Goal: Task Accomplishment & Management: Manage account settings

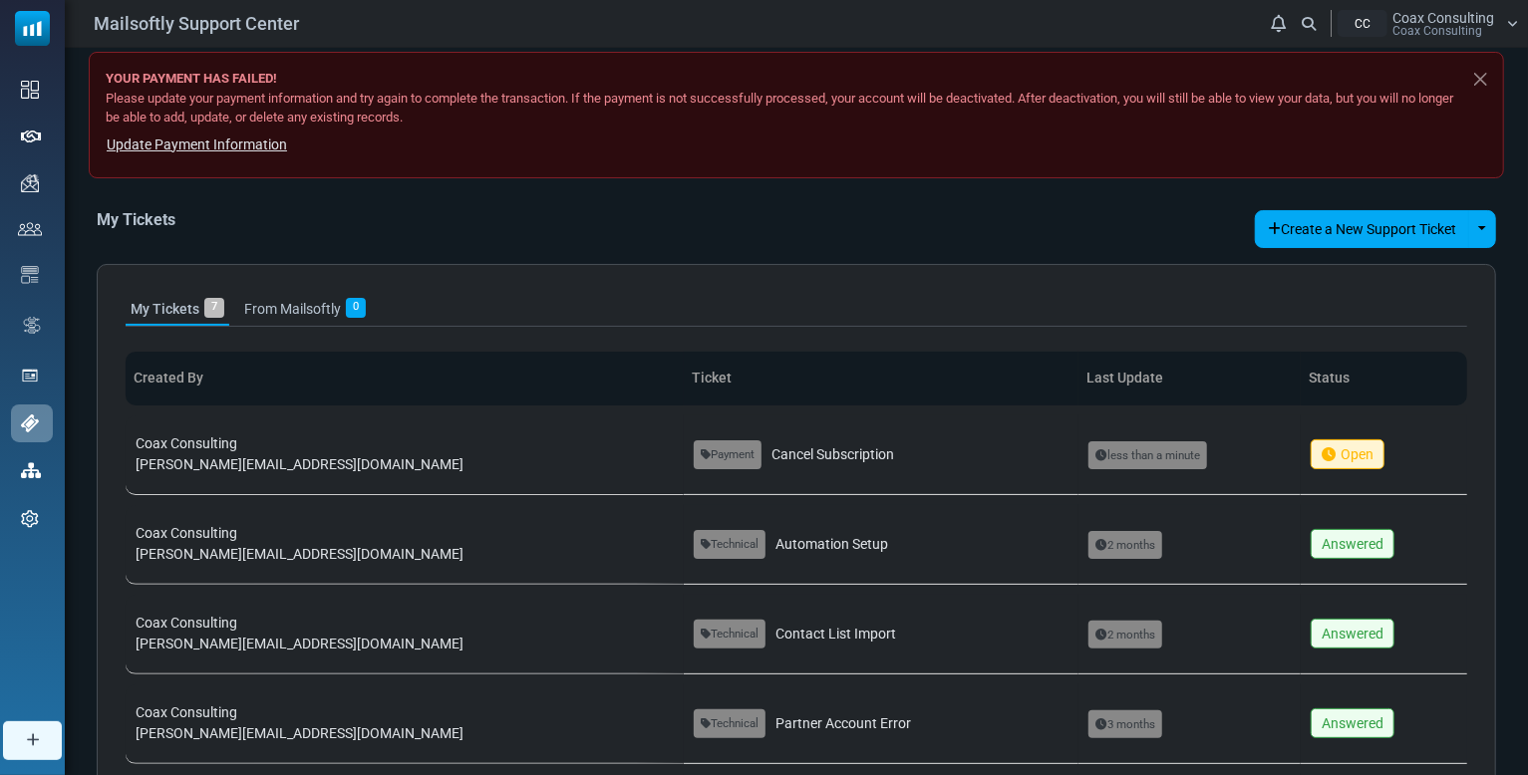
click at [1481, 11] on span "Coax Consulting" at bounding box center [1443, 18] width 102 height 14
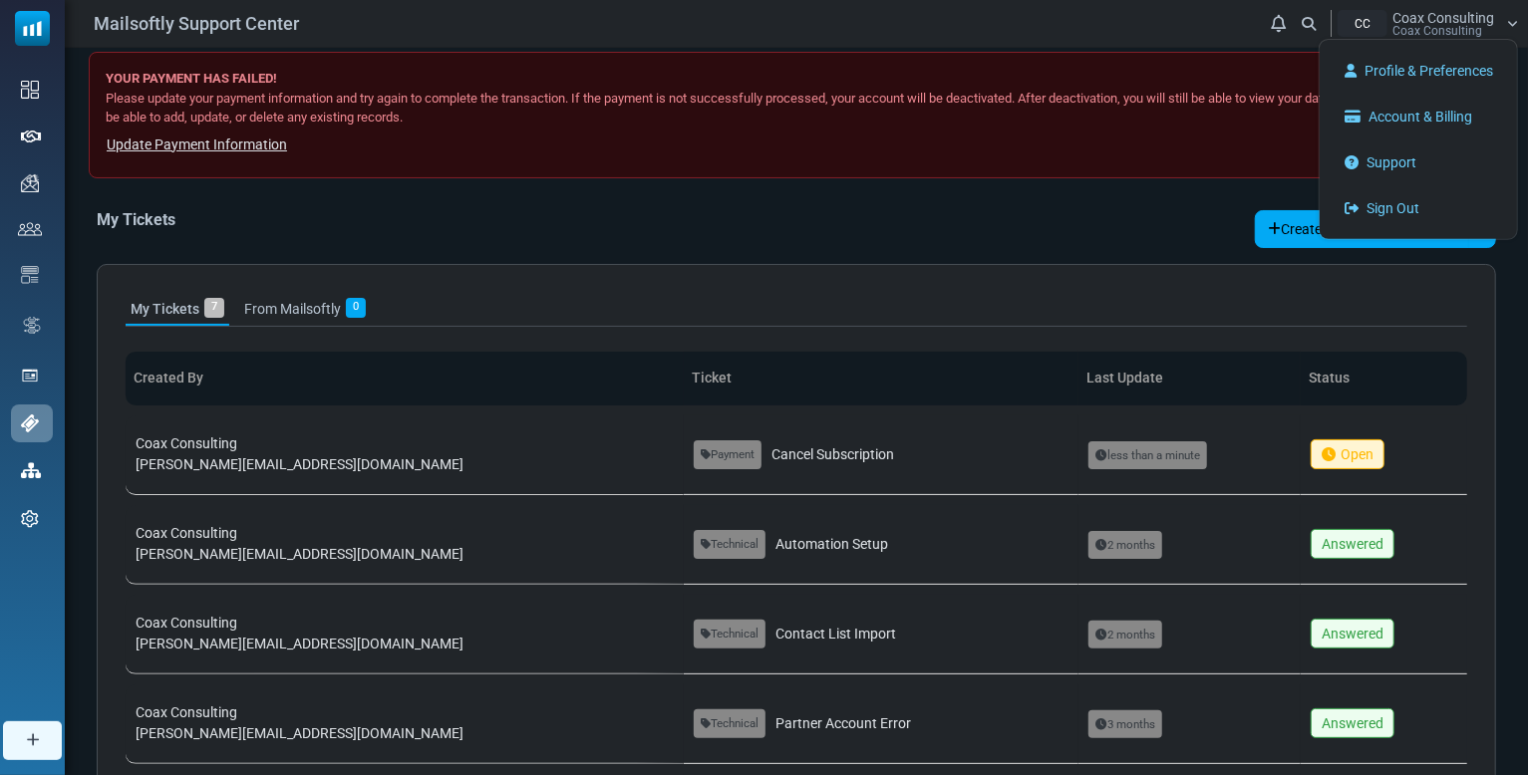
click at [1498, 15] on div "CC Coax Consulting Coax Consulting" at bounding box center [1427, 23] width 180 height 27
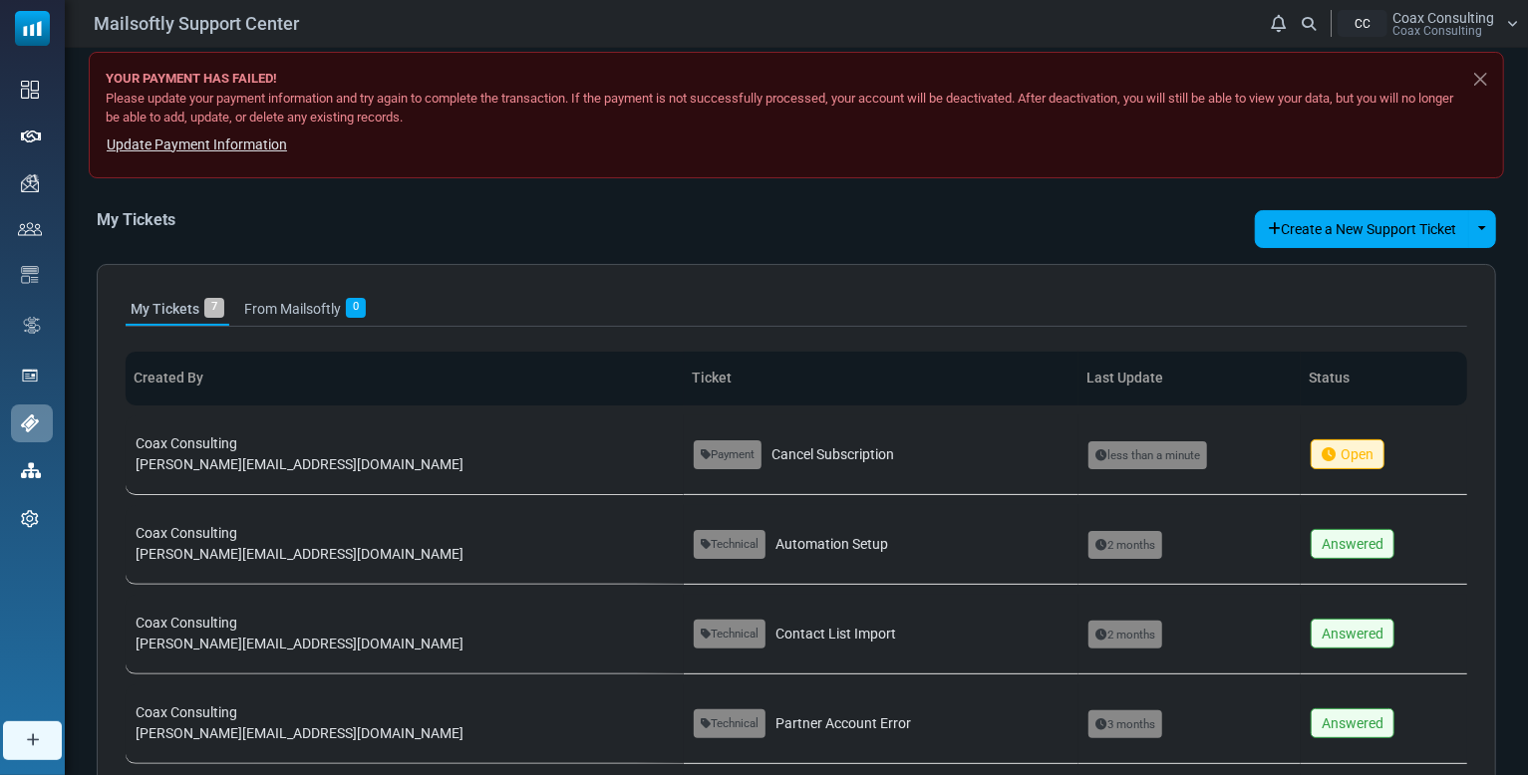
click at [1498, 15] on div "CC Coax Consulting Coax Consulting" at bounding box center [1427, 23] width 180 height 27
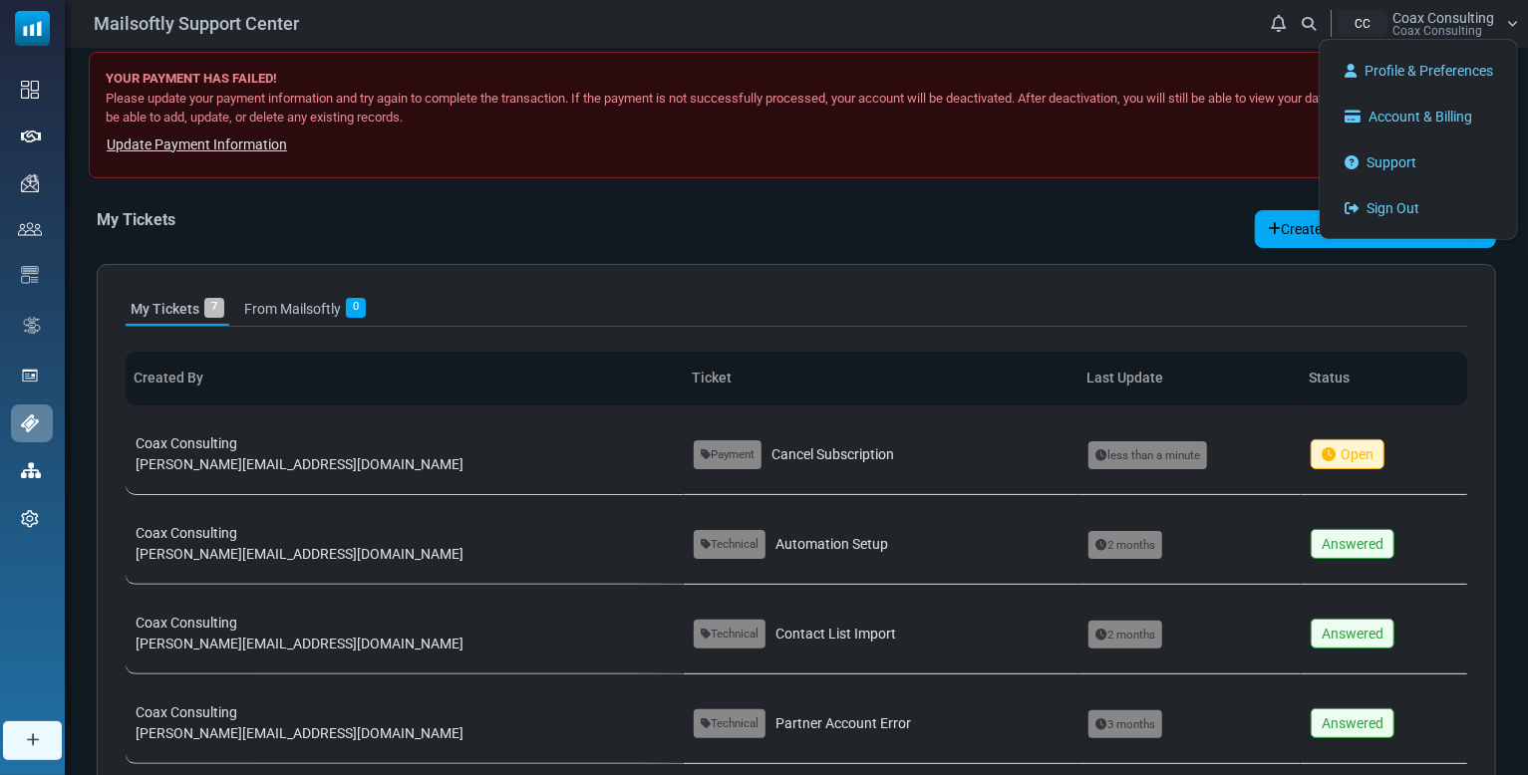
click at [1017, 220] on div "My Tickets Create a New Support Ticket Toggle Dropdown Technical Support Paymen…" at bounding box center [796, 229] width 1399 height 38
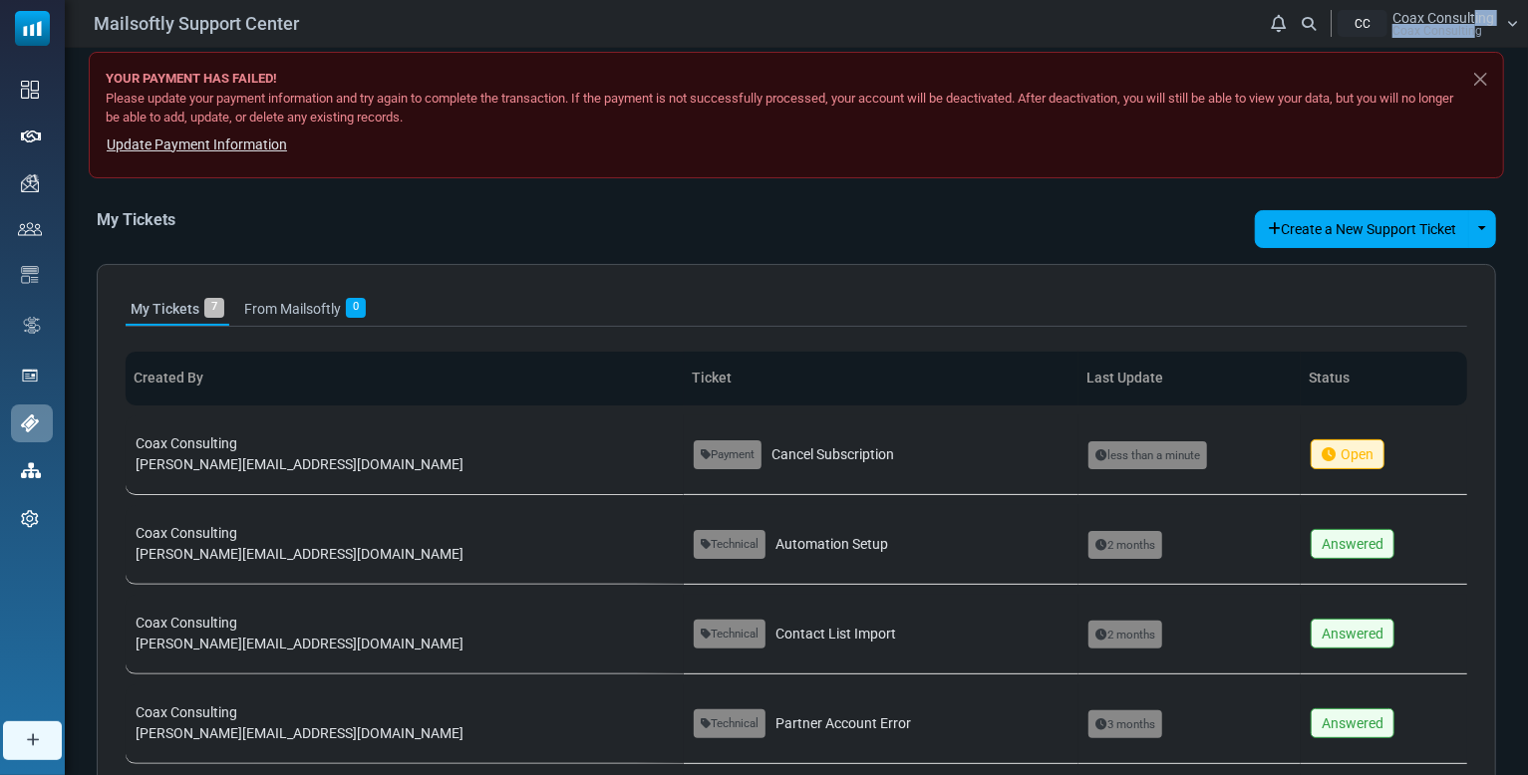
click at [1476, 21] on div "Coax Consulting Coax Consulting" at bounding box center [1443, 24] width 102 height 26
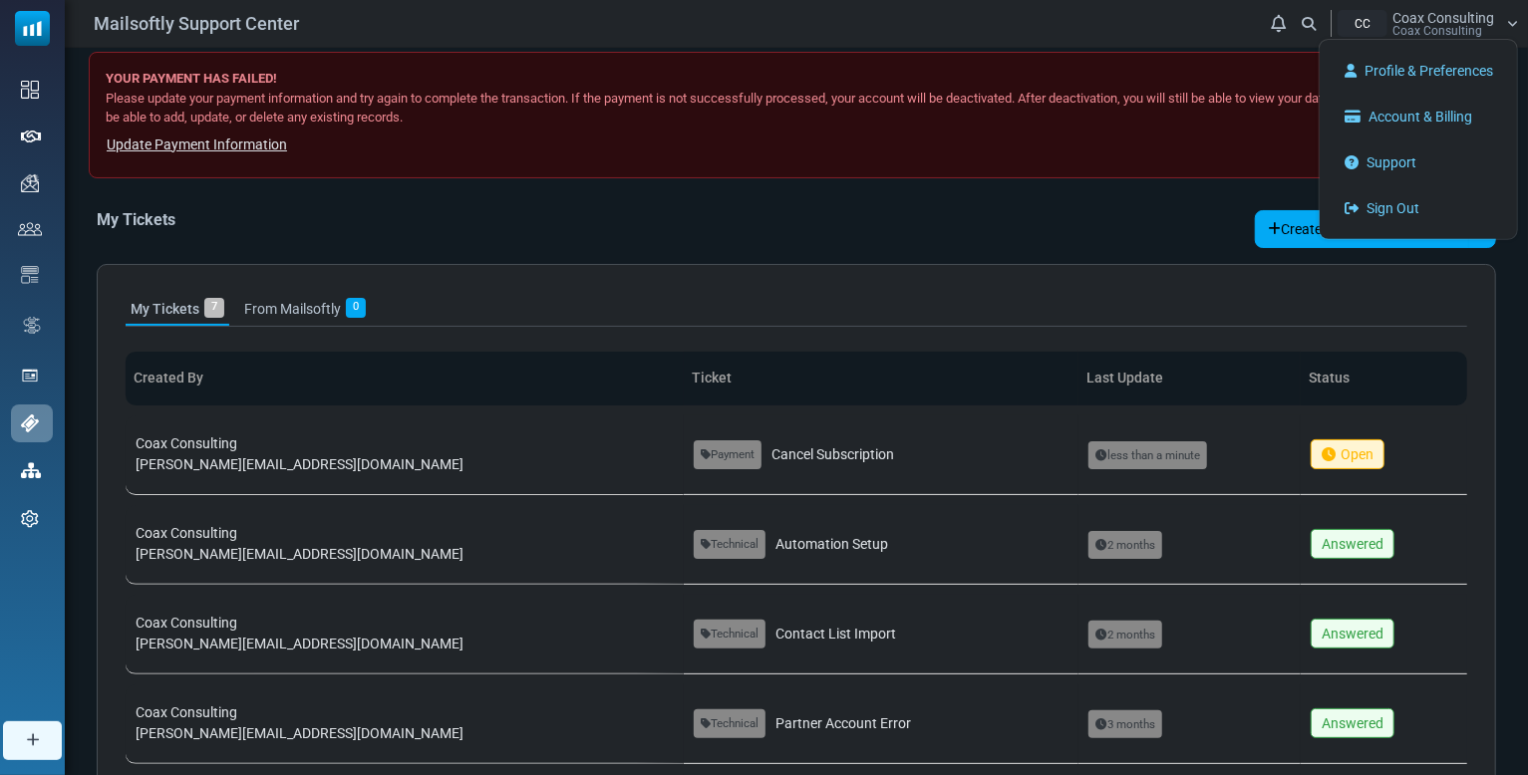
click at [1447, 17] on span "Coax Consulting" at bounding box center [1443, 18] width 102 height 14
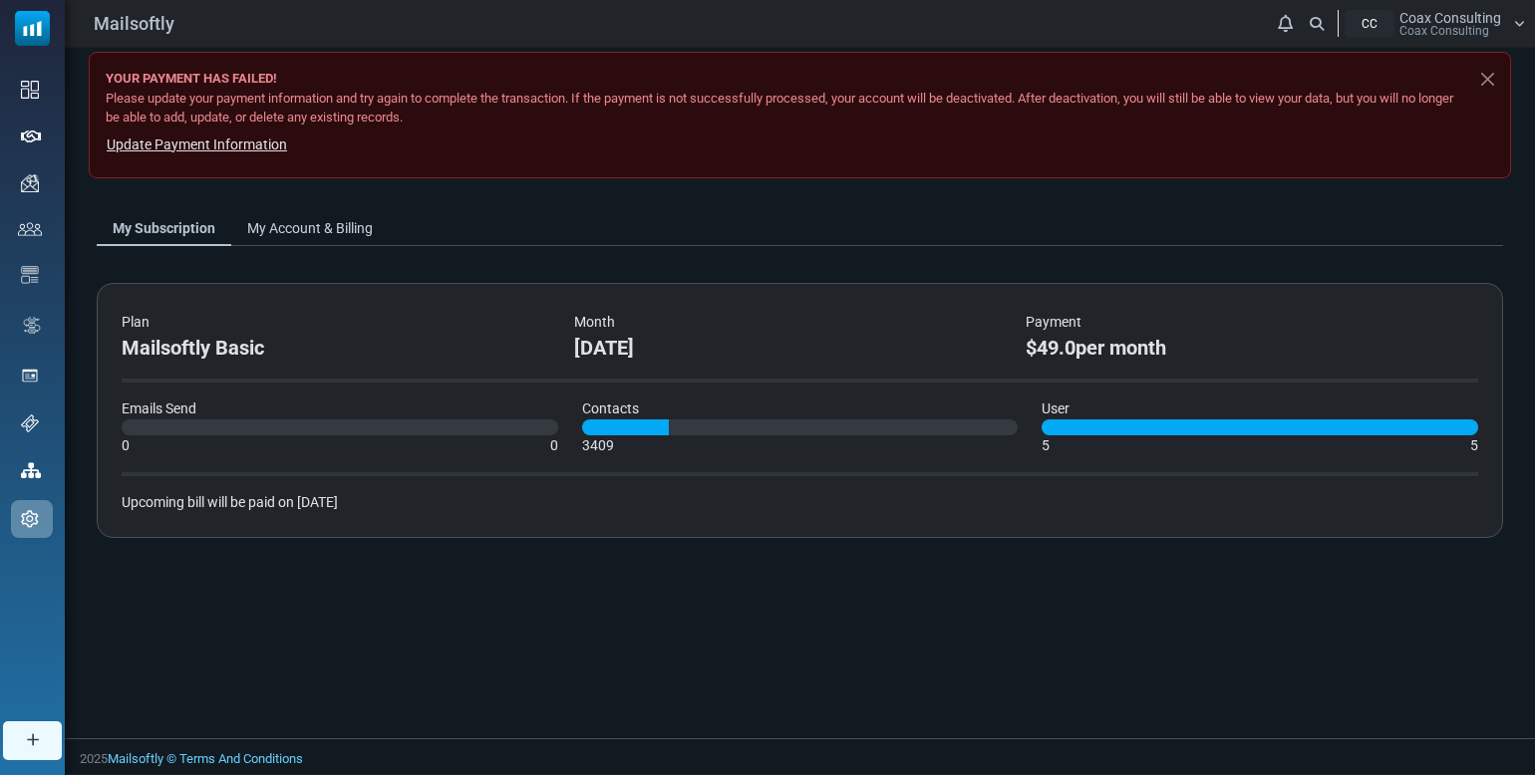
click at [356, 227] on link "My Account & Billing" at bounding box center [309, 228] width 157 height 36
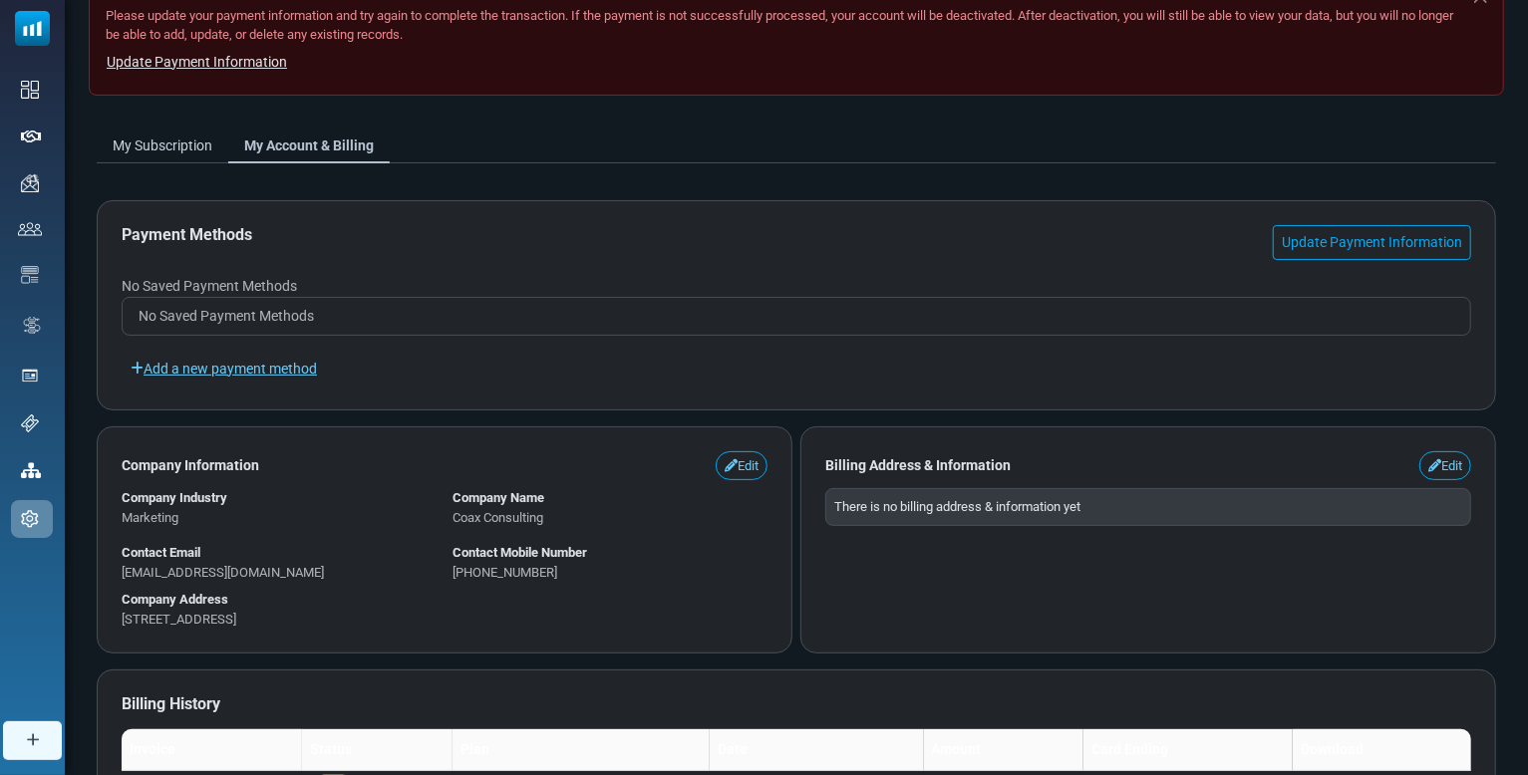
scroll to position [111, 0]
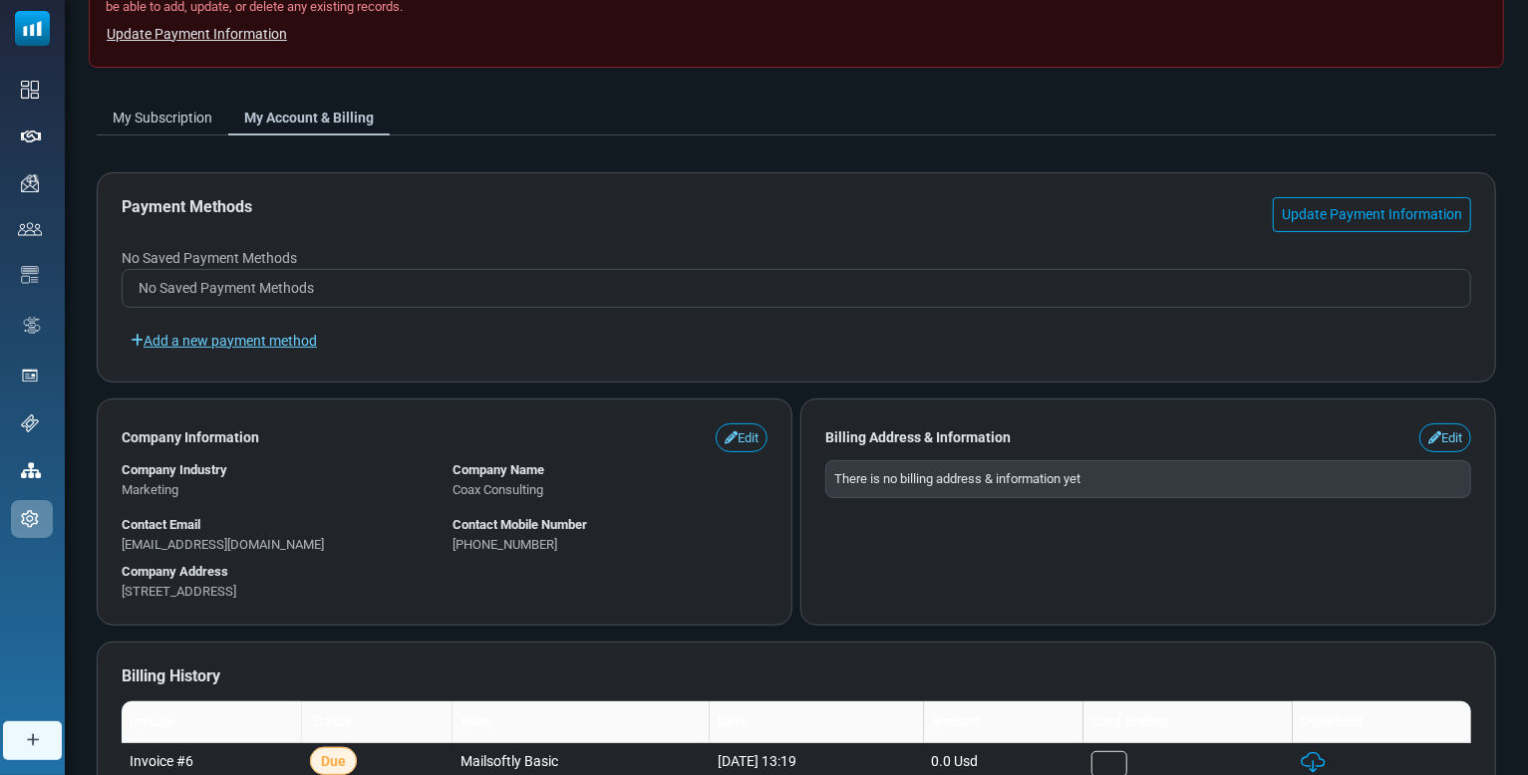
drag, startPoint x: 830, startPoint y: 476, endPoint x: 1180, endPoint y: 473, distance: 349.8
click at [1180, 473] on div "There is no billing address & information yet" at bounding box center [1148, 479] width 646 height 38
click at [1166, 484] on div "There is no billing address & information yet" at bounding box center [1148, 479] width 646 height 38
drag, startPoint x: 1515, startPoint y: 452, endPoint x: 1447, endPoint y: 404, distance: 83.5
click at [1515, 452] on div "My Subscription My Account & Billing Payment Methods Update Payment Information…" at bounding box center [796, 579] width 1463 height 990
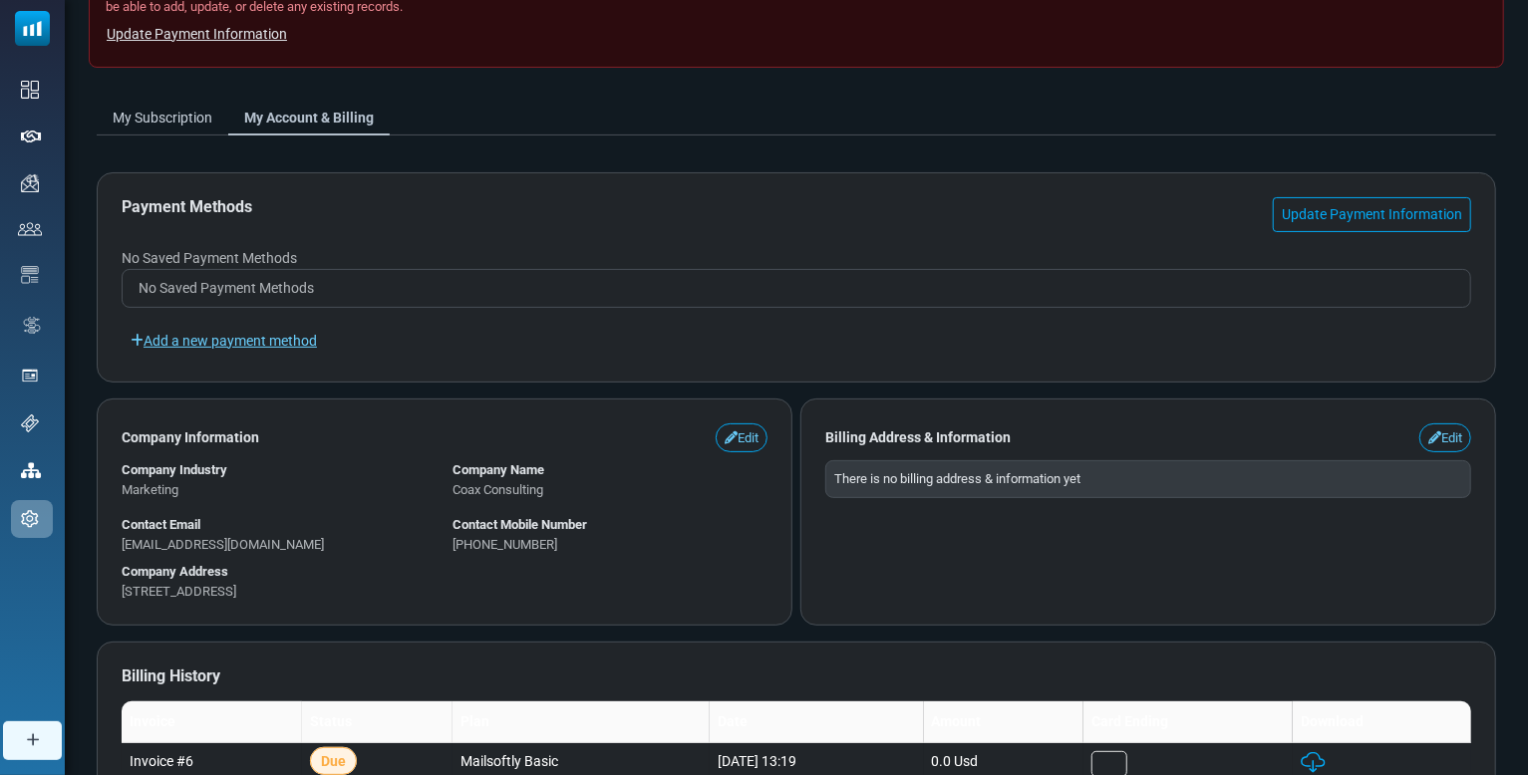
click at [151, 123] on link "My Subscription" at bounding box center [163, 118] width 132 height 36
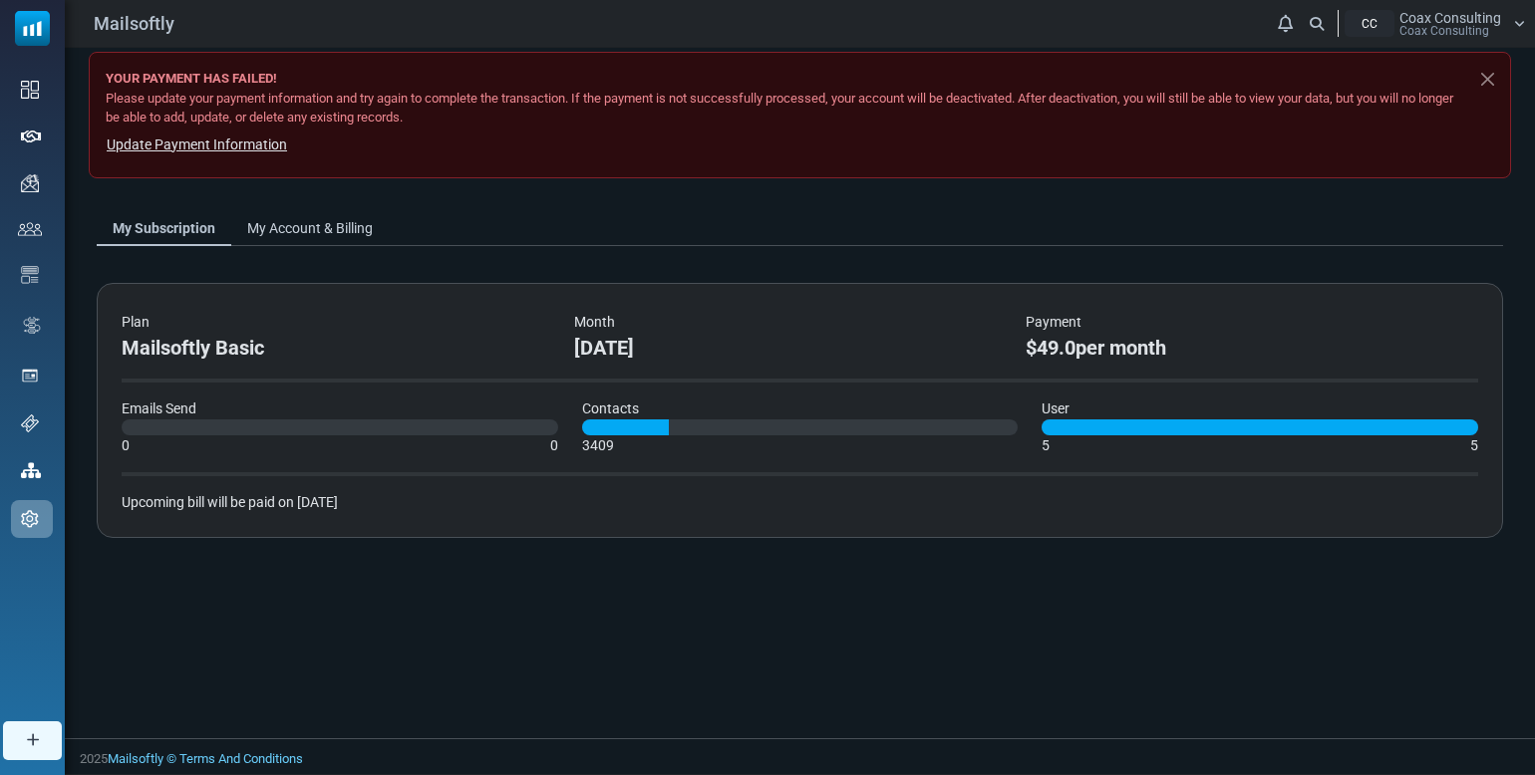
click at [1490, 640] on div "YOUR PAYMENT HAS FAILED! Please update your payment information and try again t…" at bounding box center [800, 393] width 1470 height 691
